Goal: Task Accomplishment & Management: Manage account settings

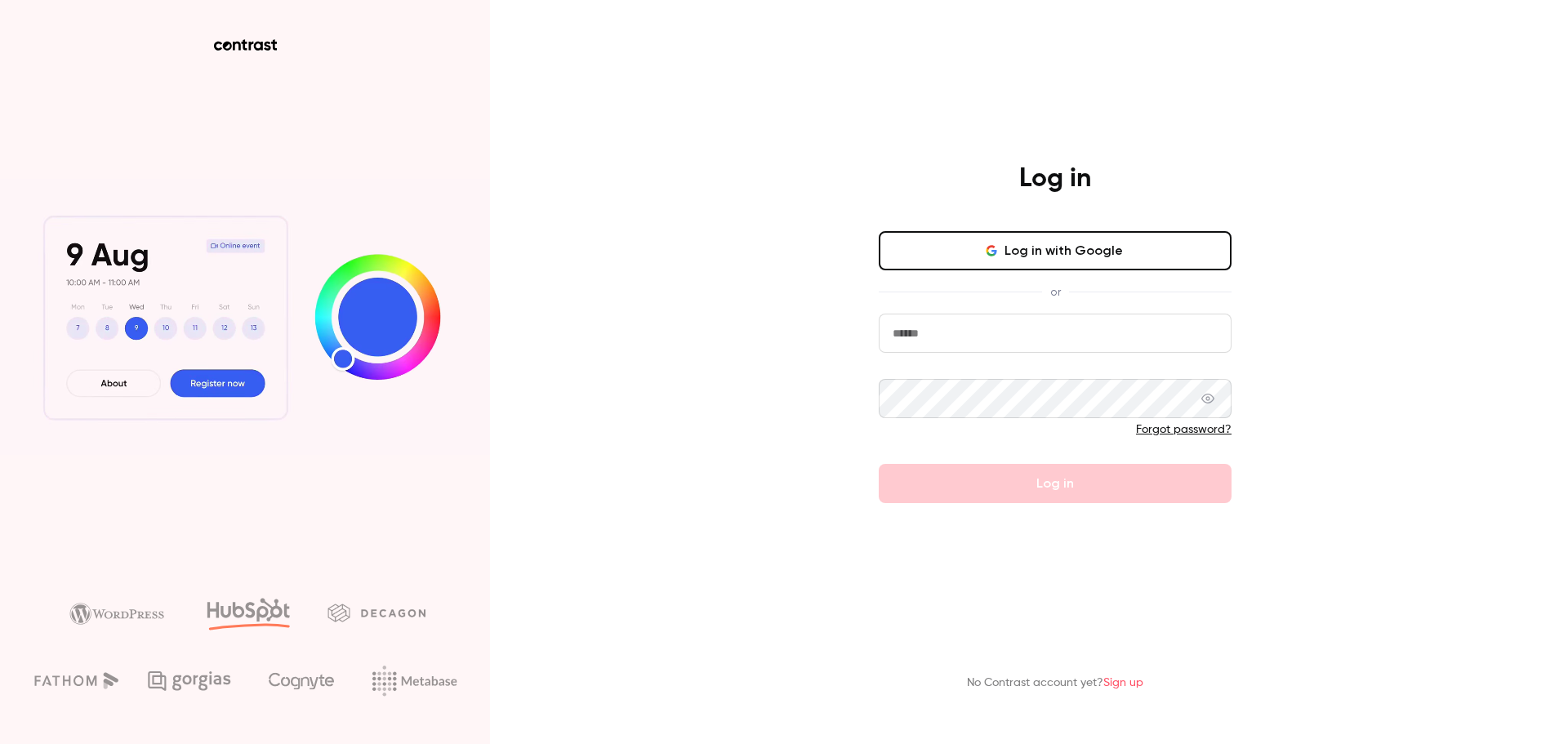
type input "**********"
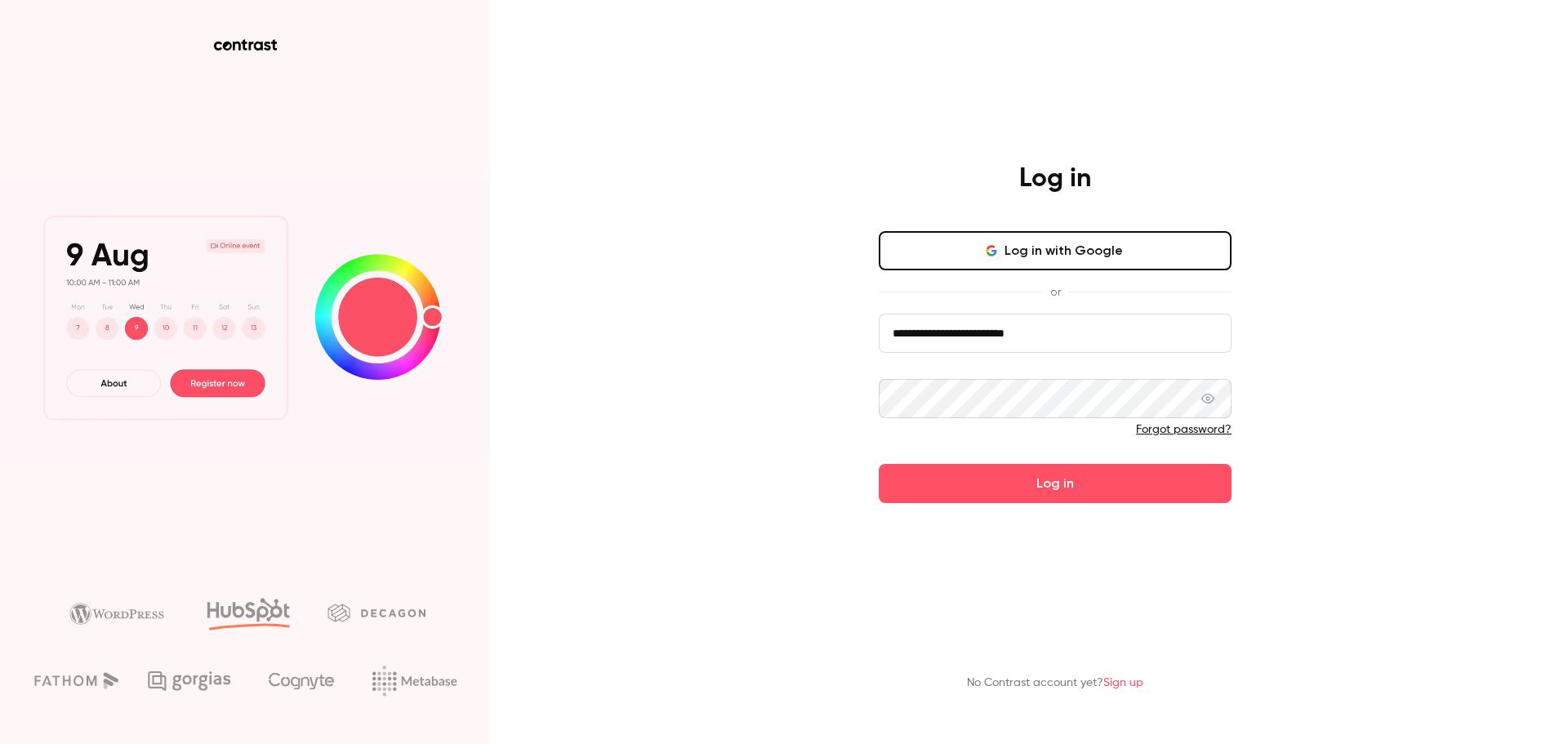
click at [1049, 331] on input "**********" at bounding box center [1055, 332] width 353 height 39
